Goal: Communication & Community: Answer question/provide support

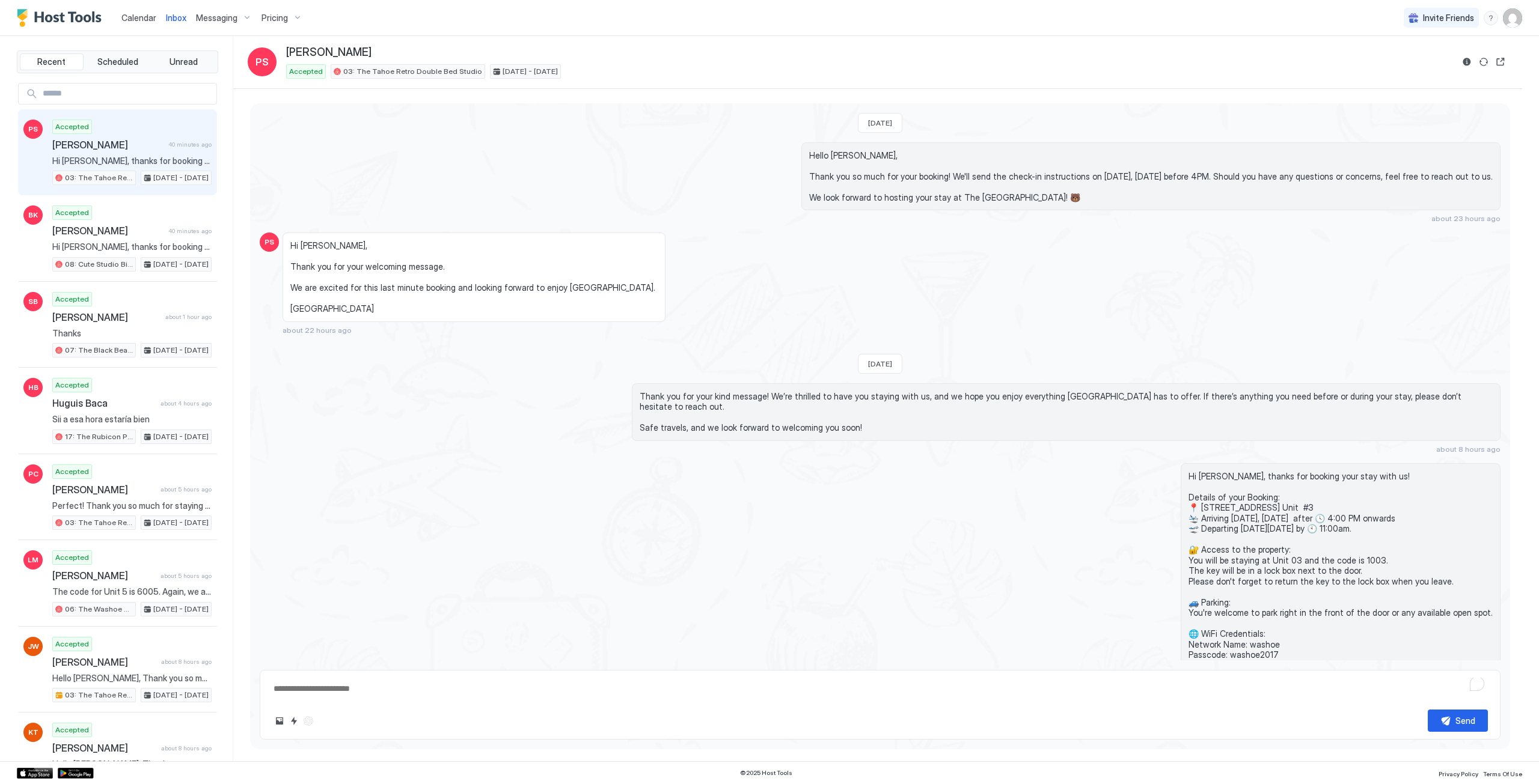
scroll to position [30, 0]
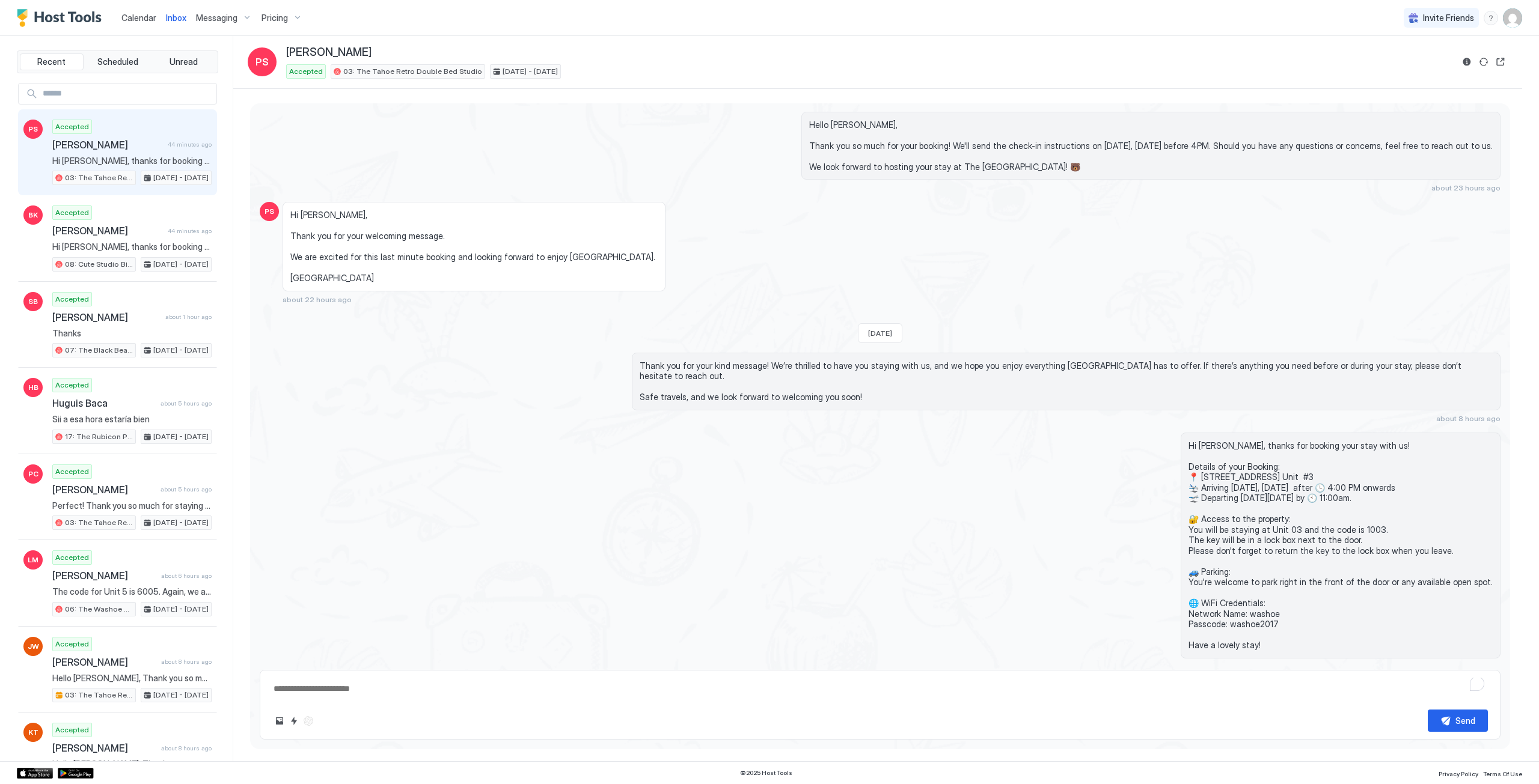
type textarea "*"
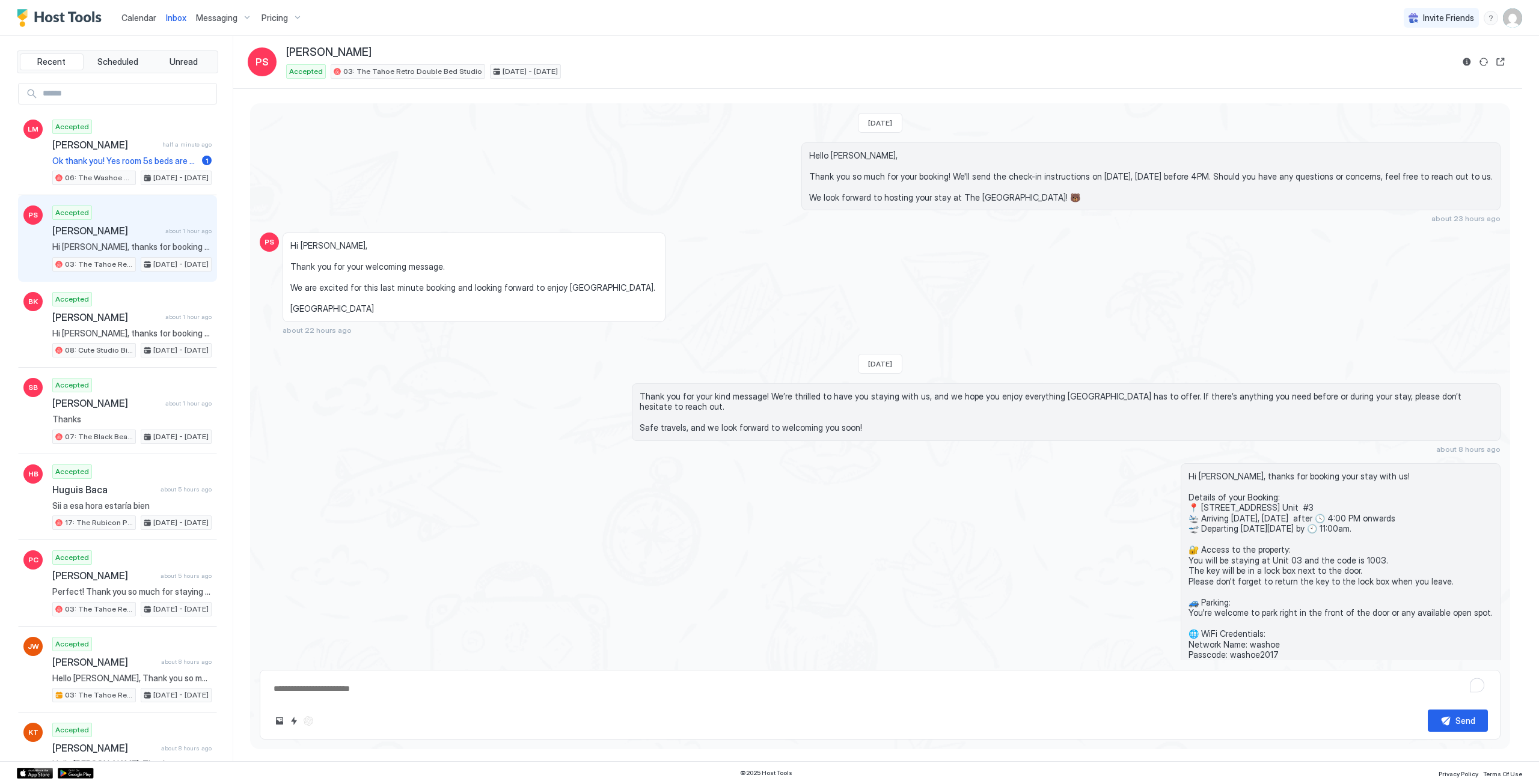
scroll to position [30, 0]
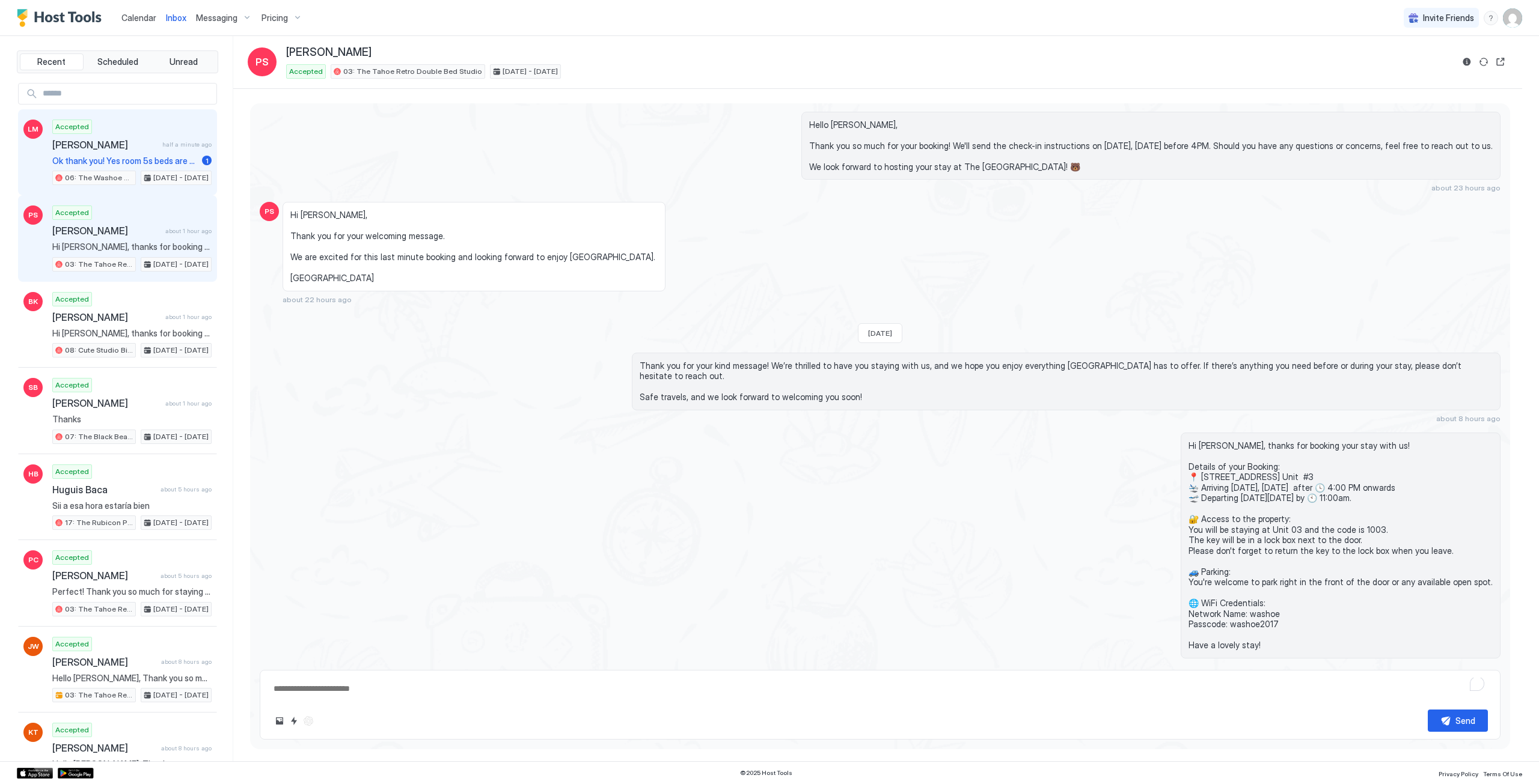
click at [122, 150] on span "[PERSON_NAME]" at bounding box center [105, 144] width 105 height 12
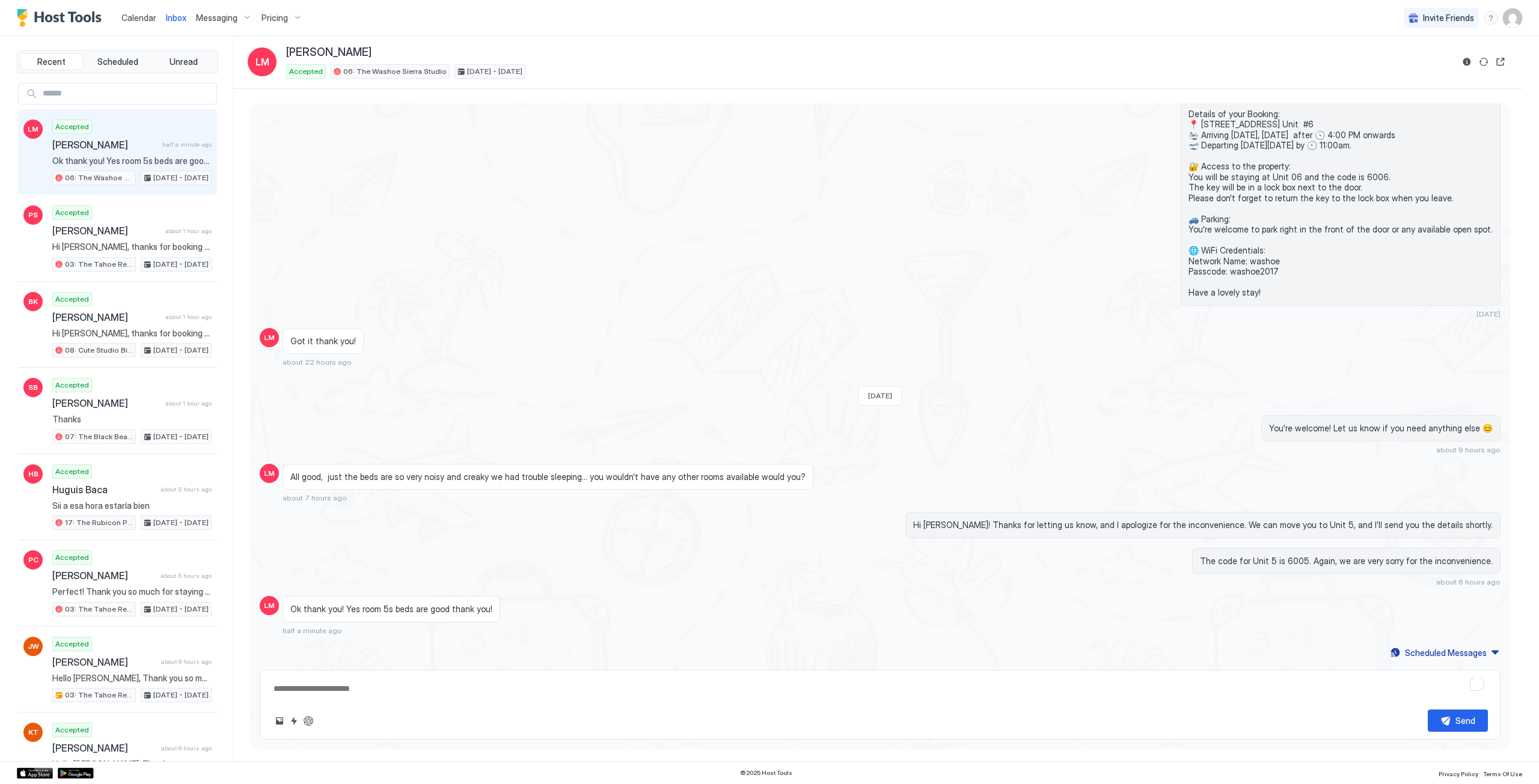
scroll to position [279, 0]
type textarea "*"
